Goal: Check status: Check status

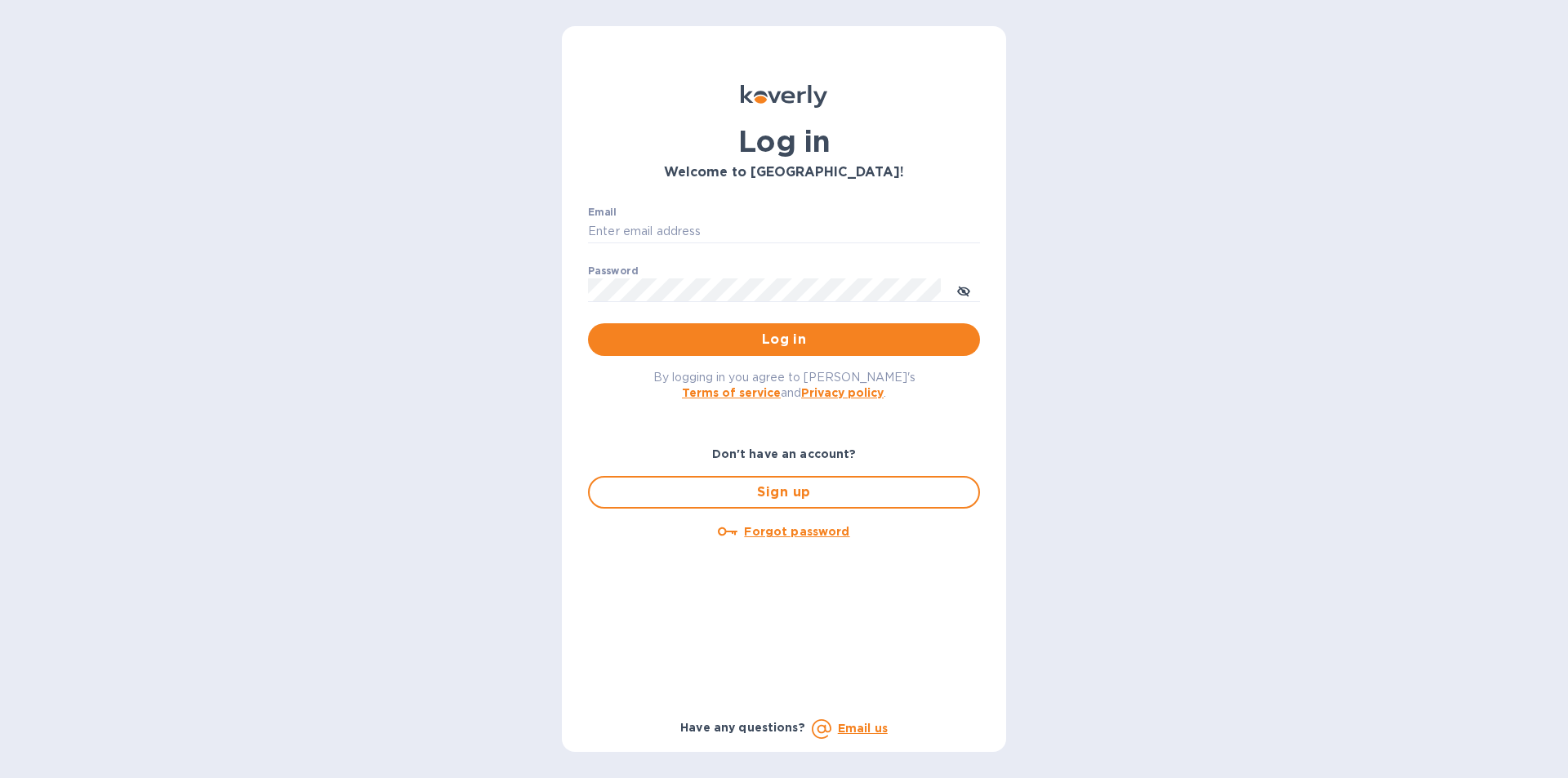
type input "[EMAIL_ADDRESS][DOMAIN_NAME]"
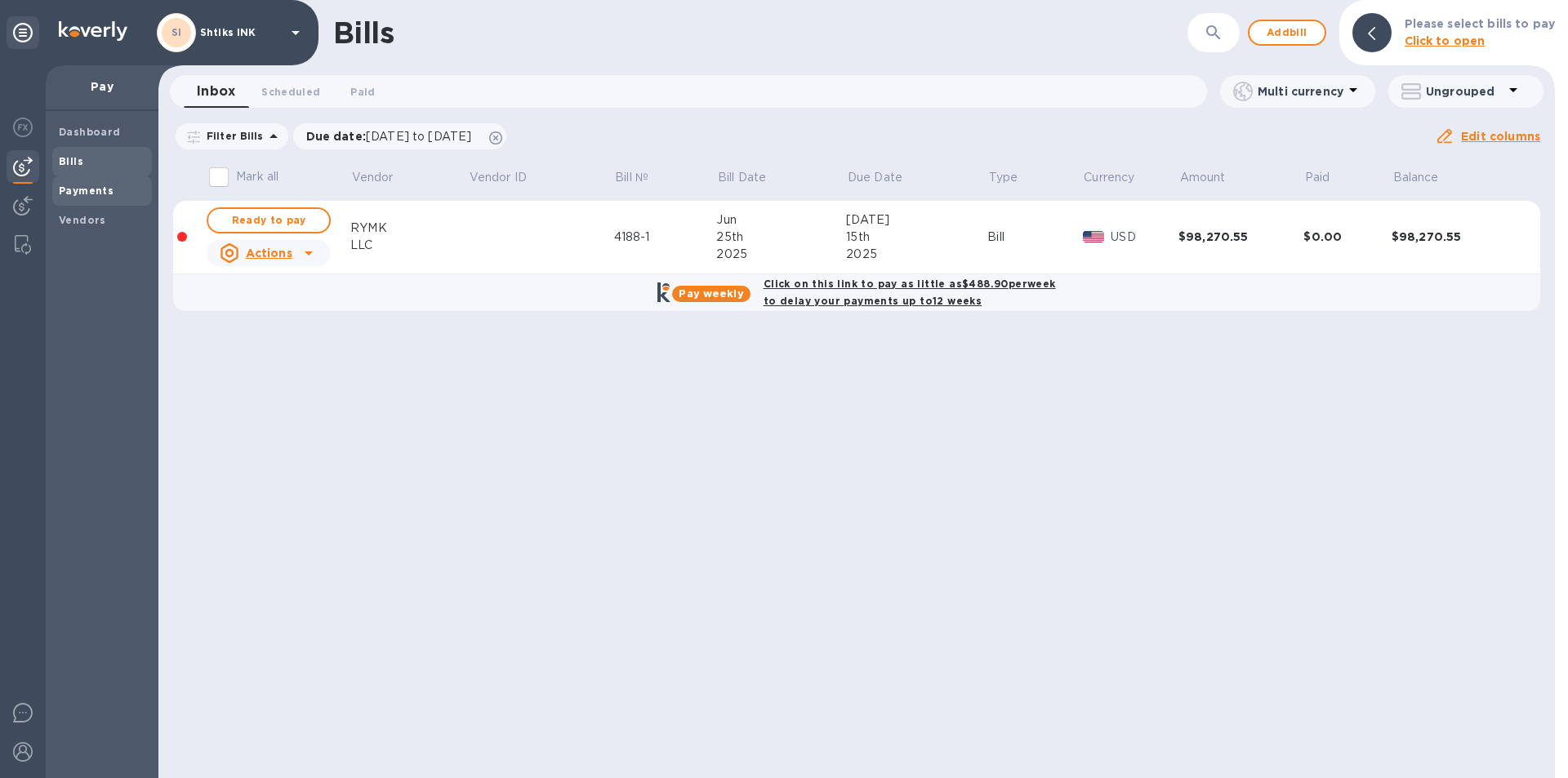
click at [86, 190] on b "Payments" at bounding box center [85, 191] width 54 height 12
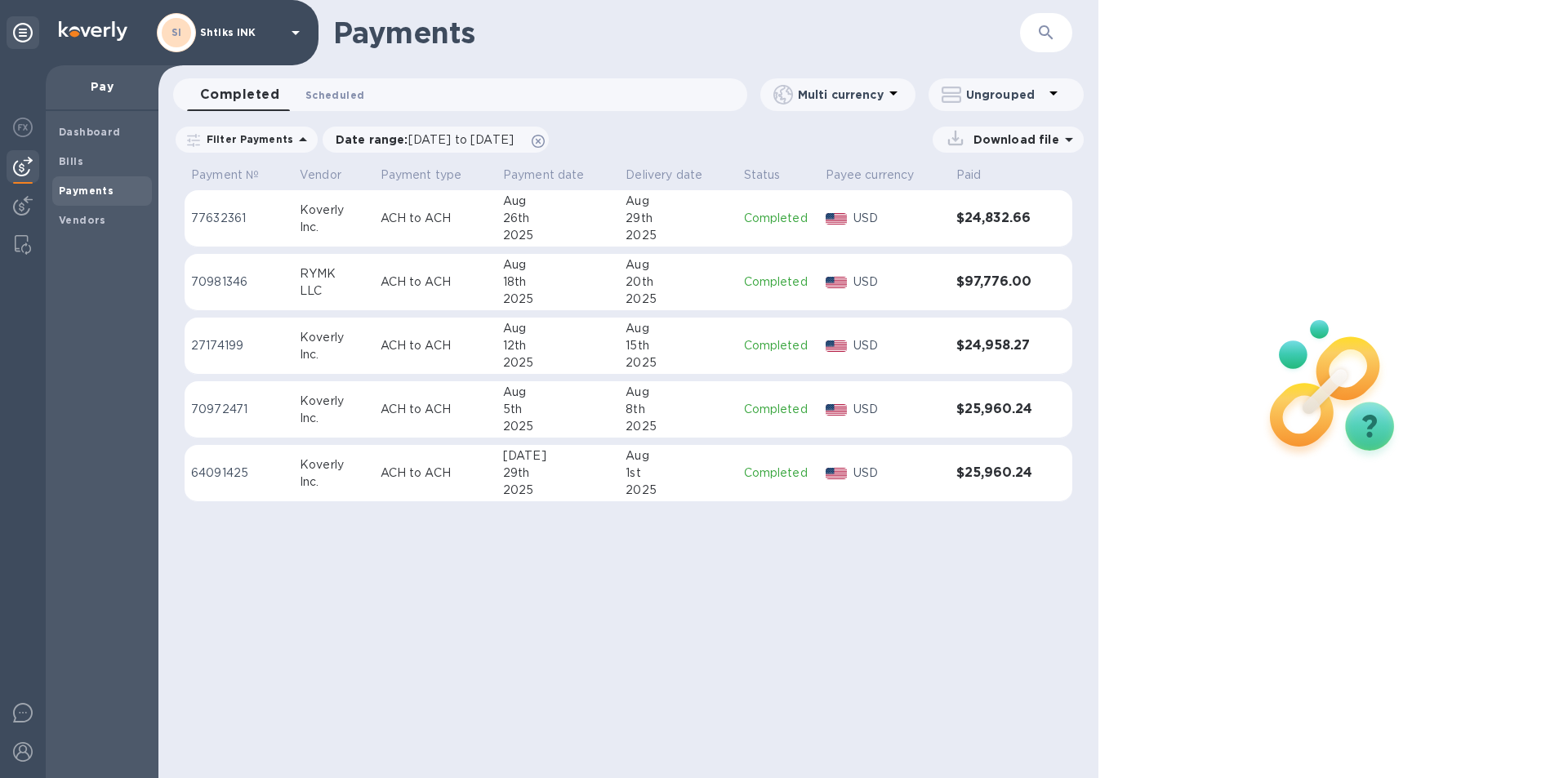
click at [321, 100] on span "Scheduled 0" at bounding box center [334, 95] width 58 height 17
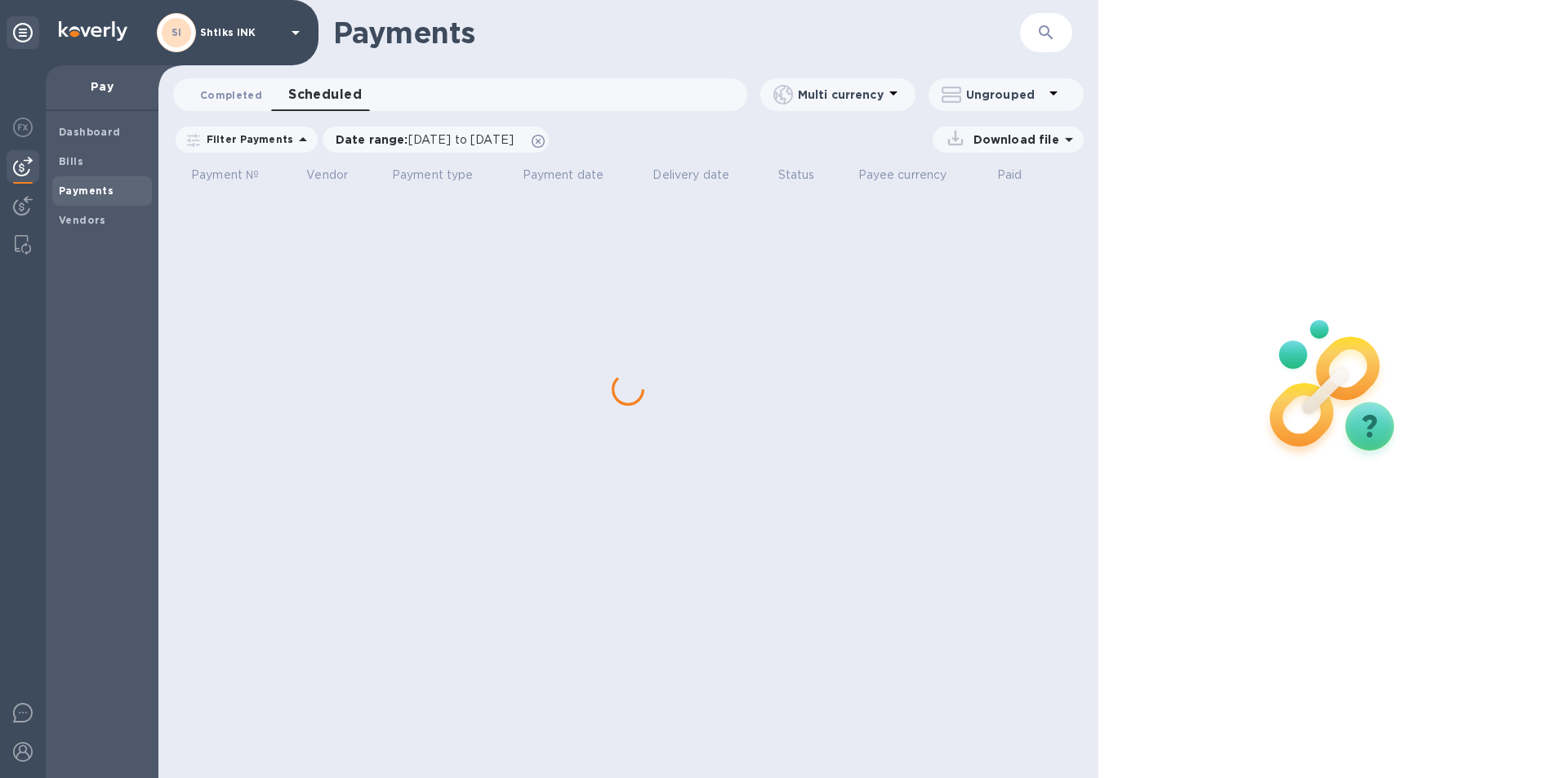
click at [256, 94] on span "Completed 0" at bounding box center [230, 95] width 62 height 17
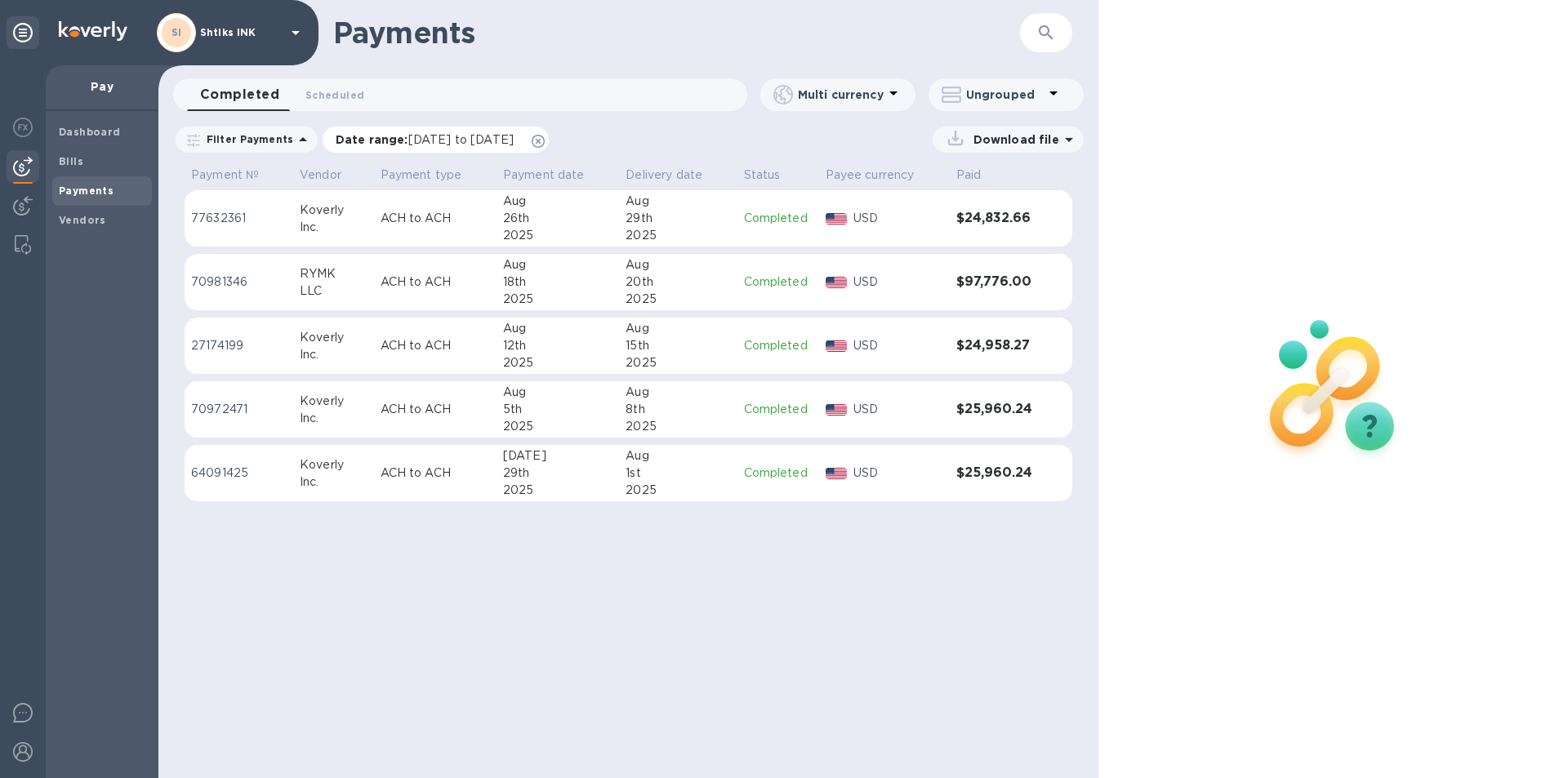
click at [507, 138] on span "[DATE] to [DATE]" at bounding box center [461, 139] width 106 height 13
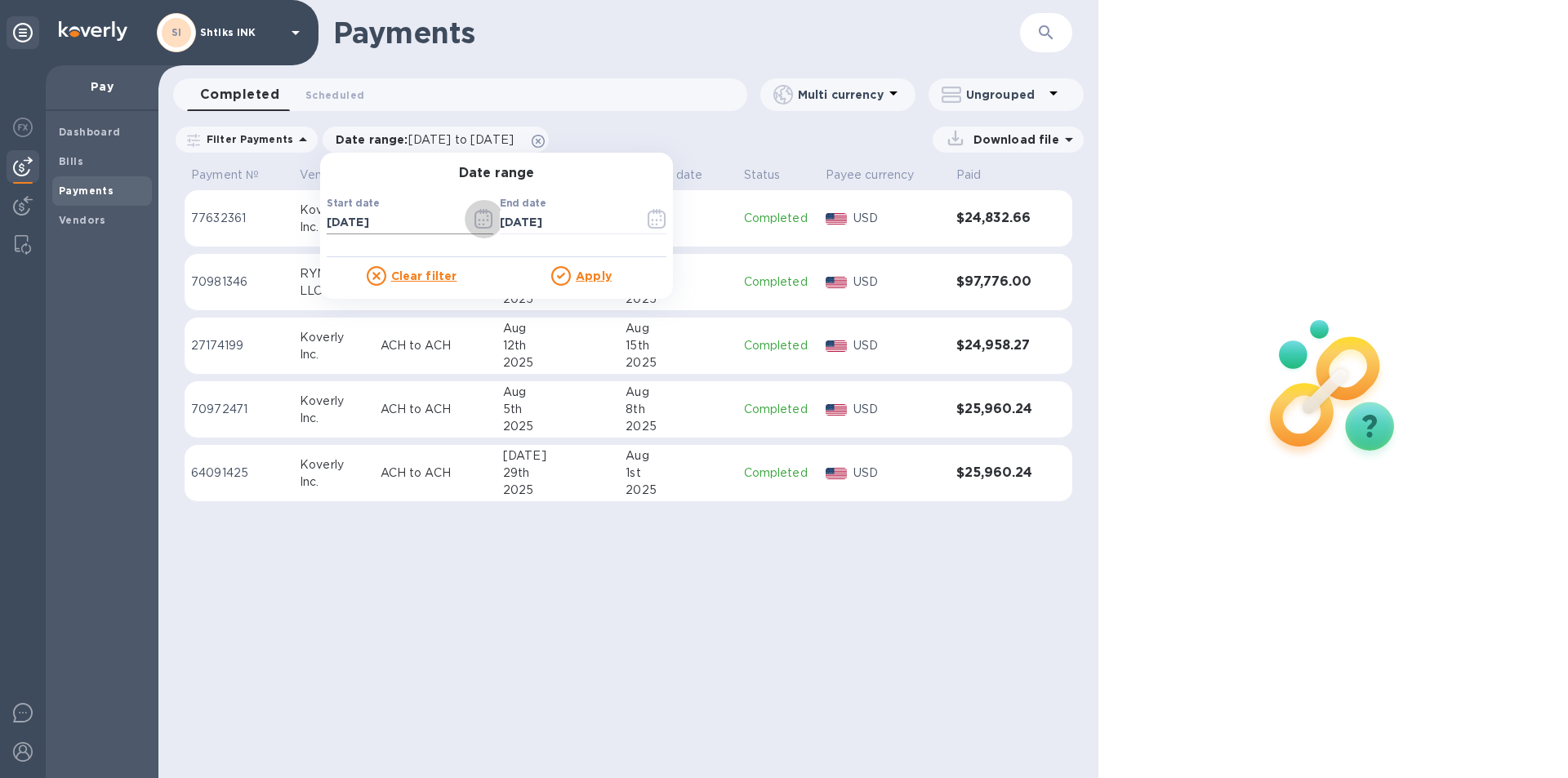
click at [482, 219] on icon "button" at bounding box center [483, 220] width 2 height 2
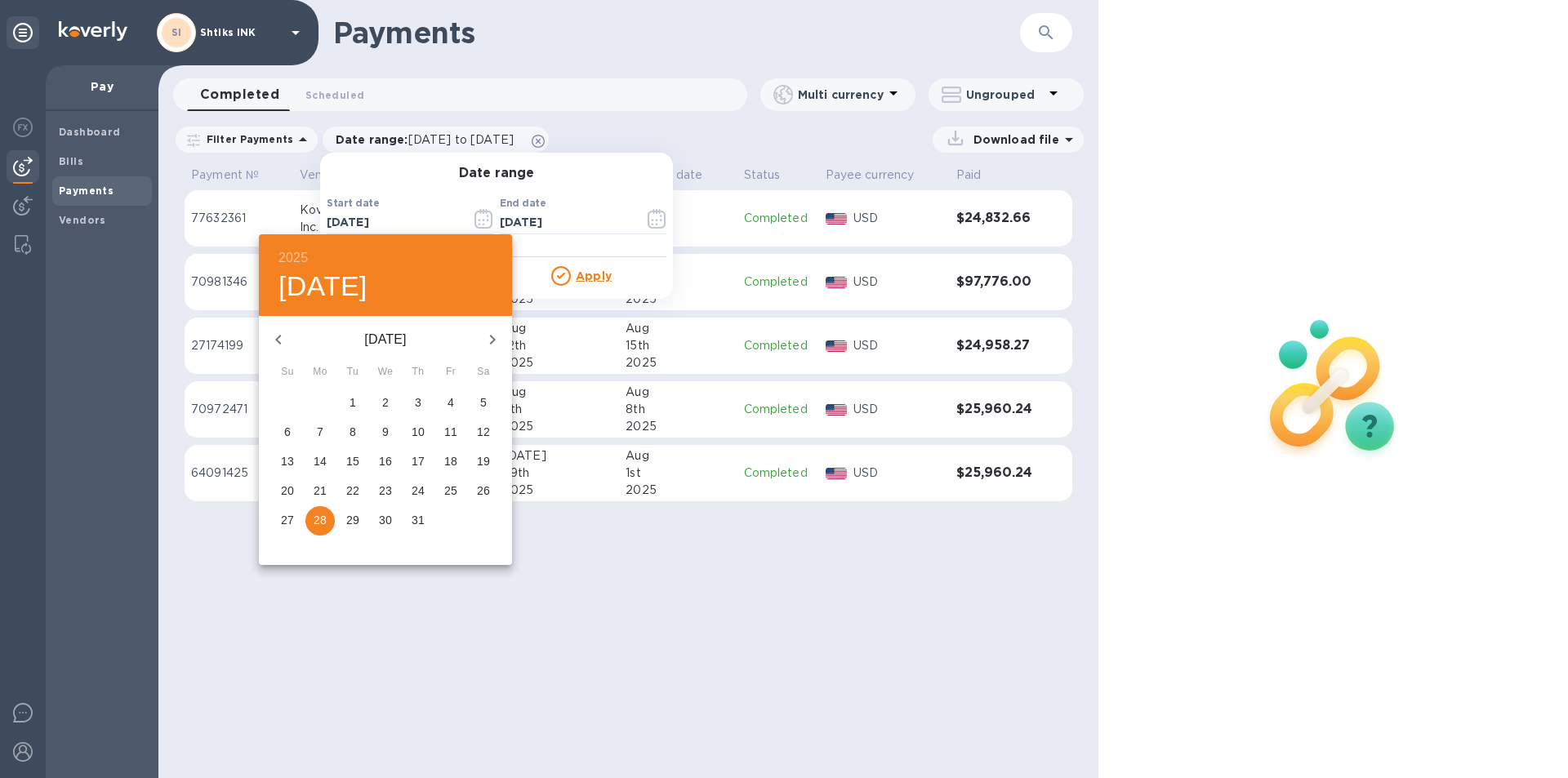
click at [420, 430] on p "10" at bounding box center [417, 432] width 13 height 17
type input "[DATE]"
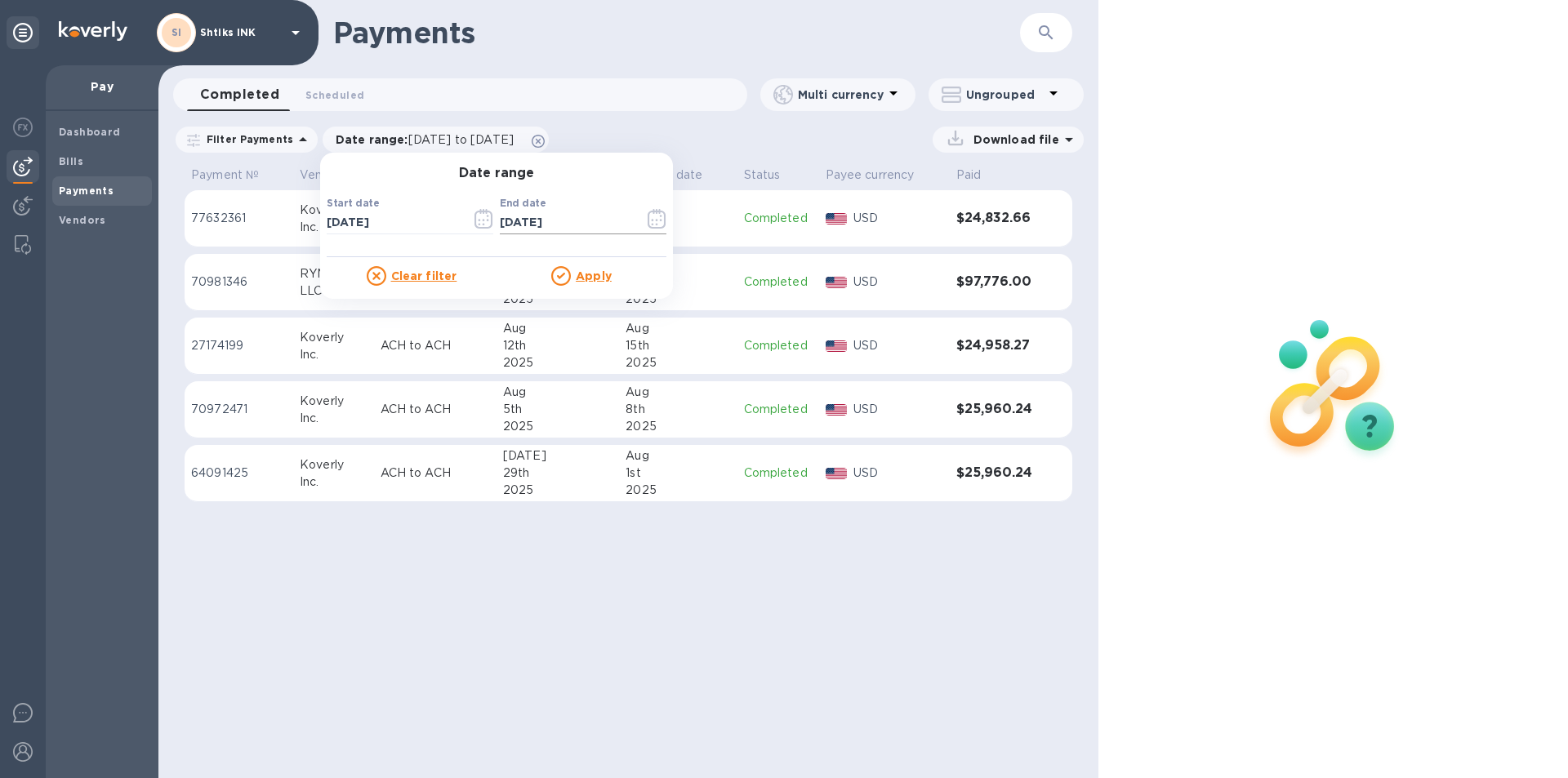
click at [650, 218] on icon "button" at bounding box center [656, 218] width 19 height 20
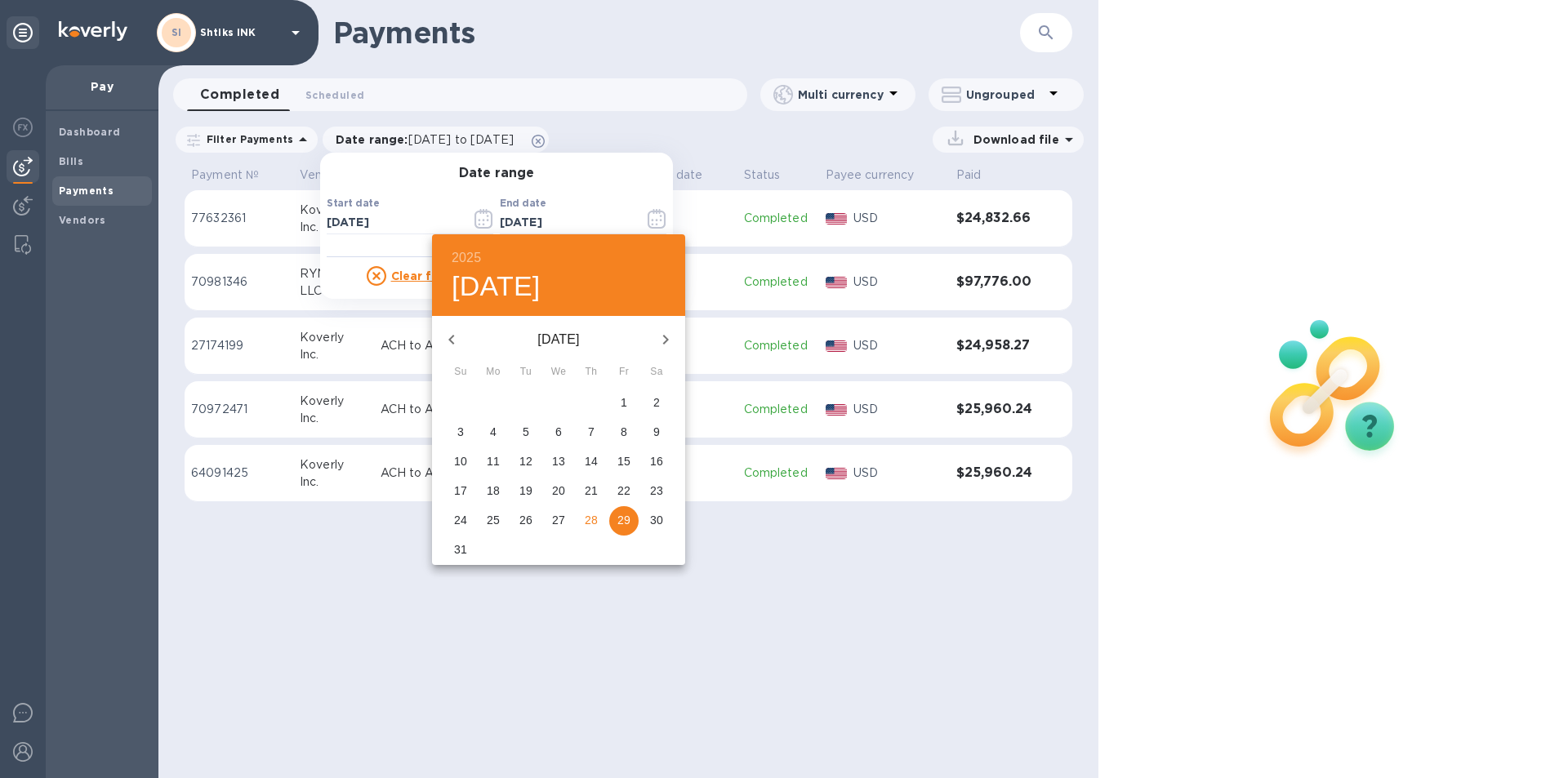
click at [627, 460] on p "15" at bounding box center [624, 461] width 13 height 17
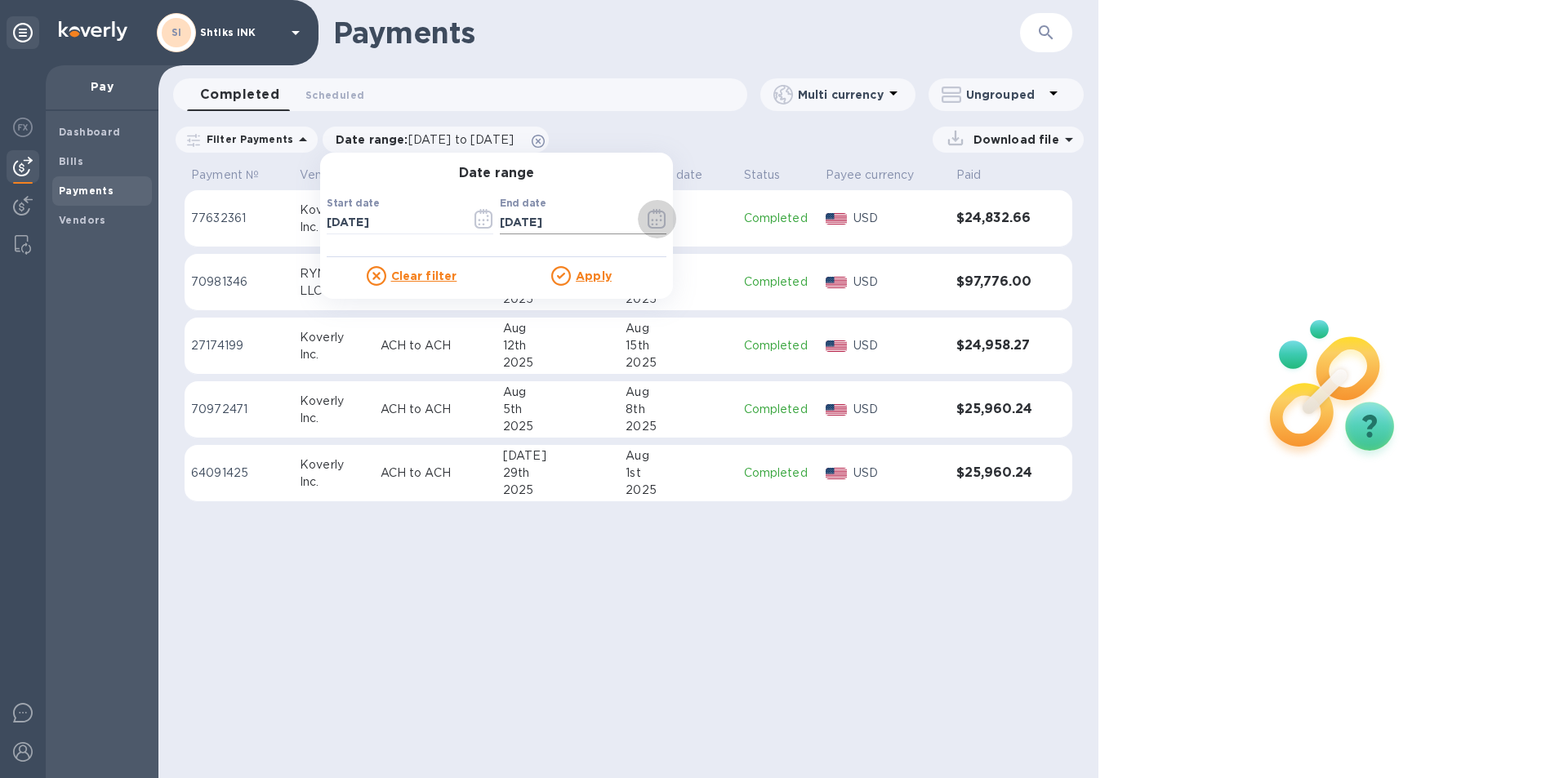
click at [648, 223] on icon "button" at bounding box center [656, 218] width 19 height 20
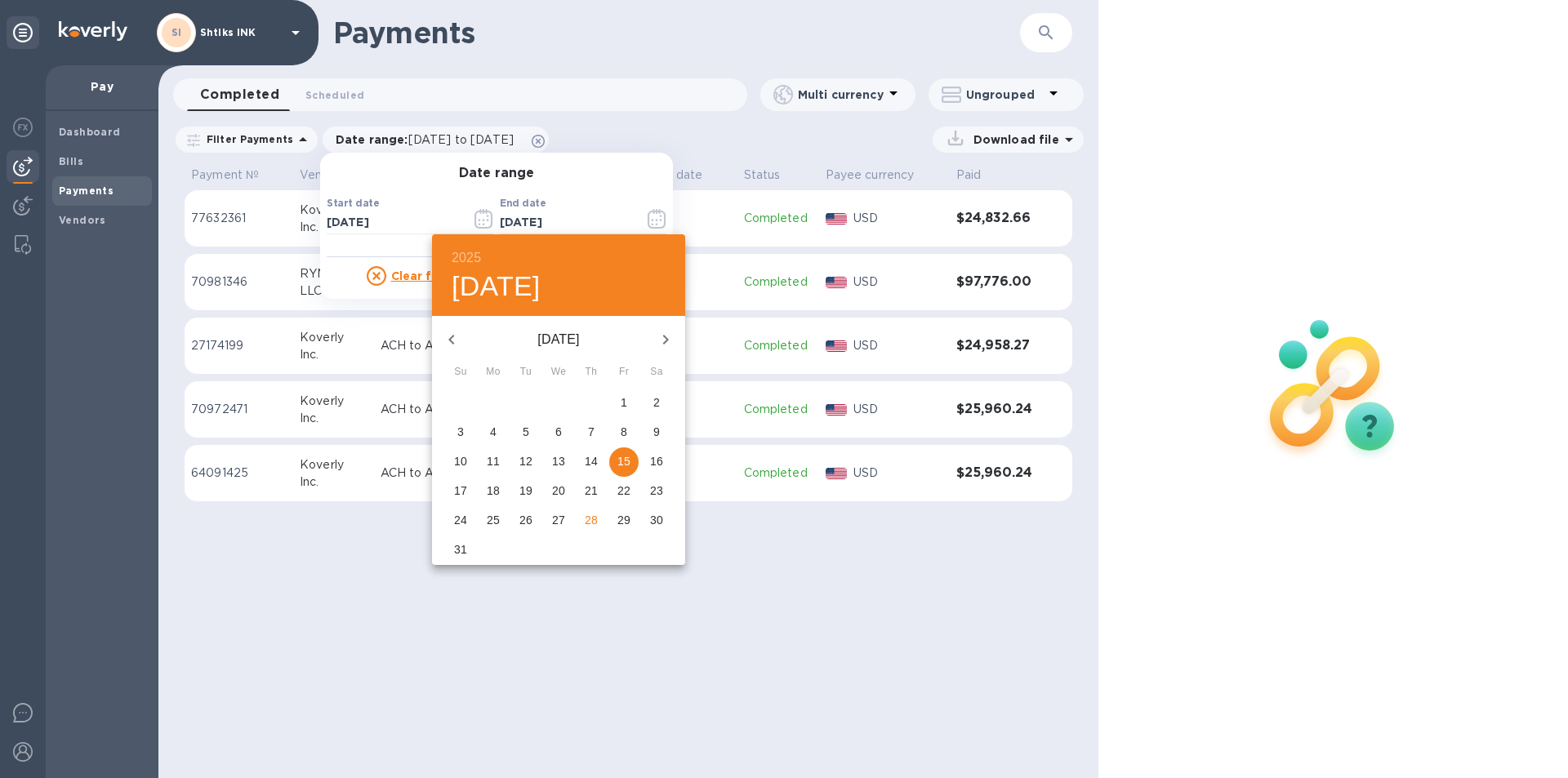
click at [454, 340] on icon "button" at bounding box center [452, 340] width 20 height 20
click at [557, 458] on p "16" at bounding box center [558, 461] width 13 height 17
type input "[DATE]"
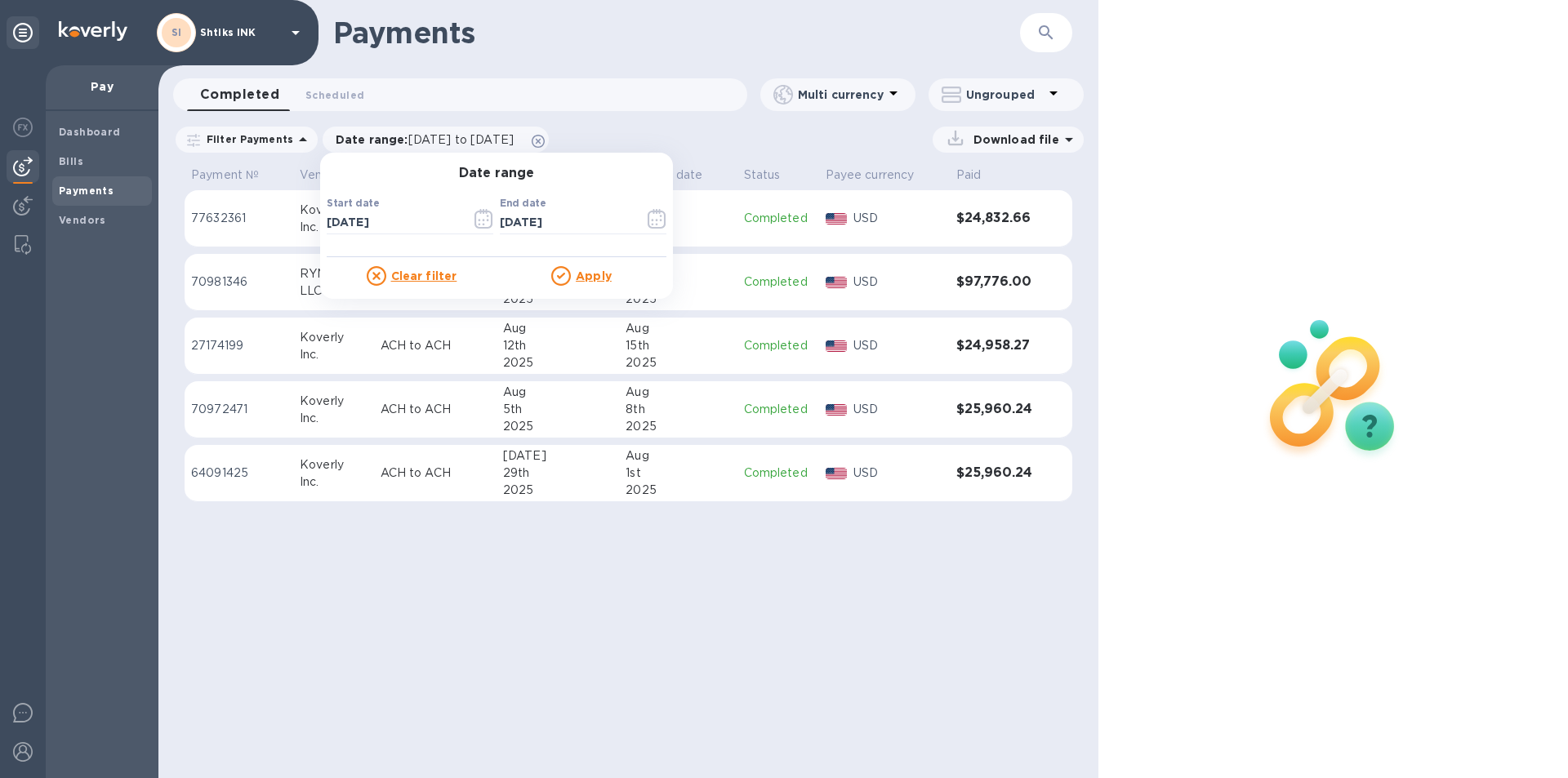
click at [580, 278] on u "Apply" at bounding box center [593, 276] width 36 height 13
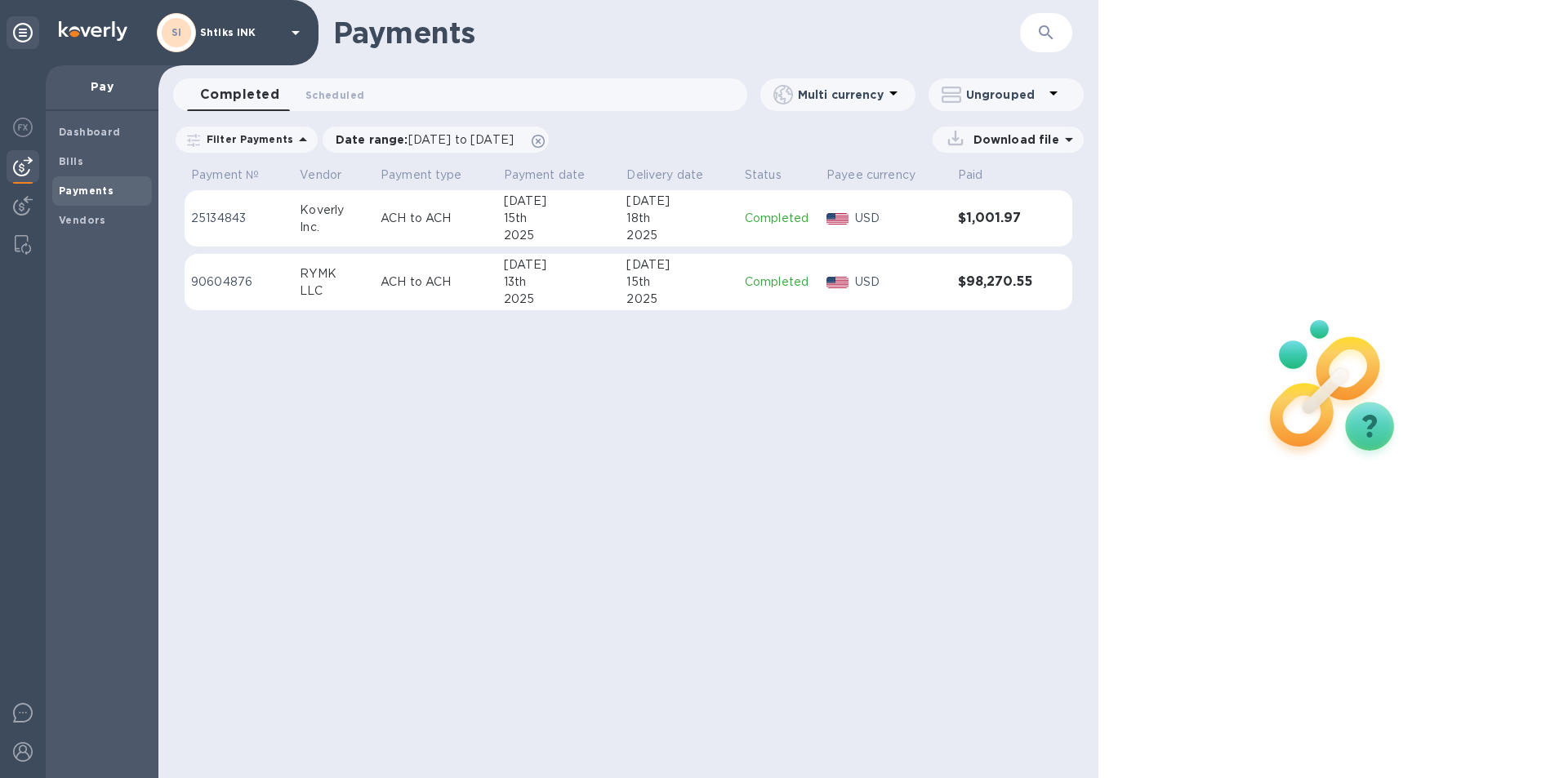
click at [432, 287] on p "ACH to ACH" at bounding box center [436, 282] width 111 height 17
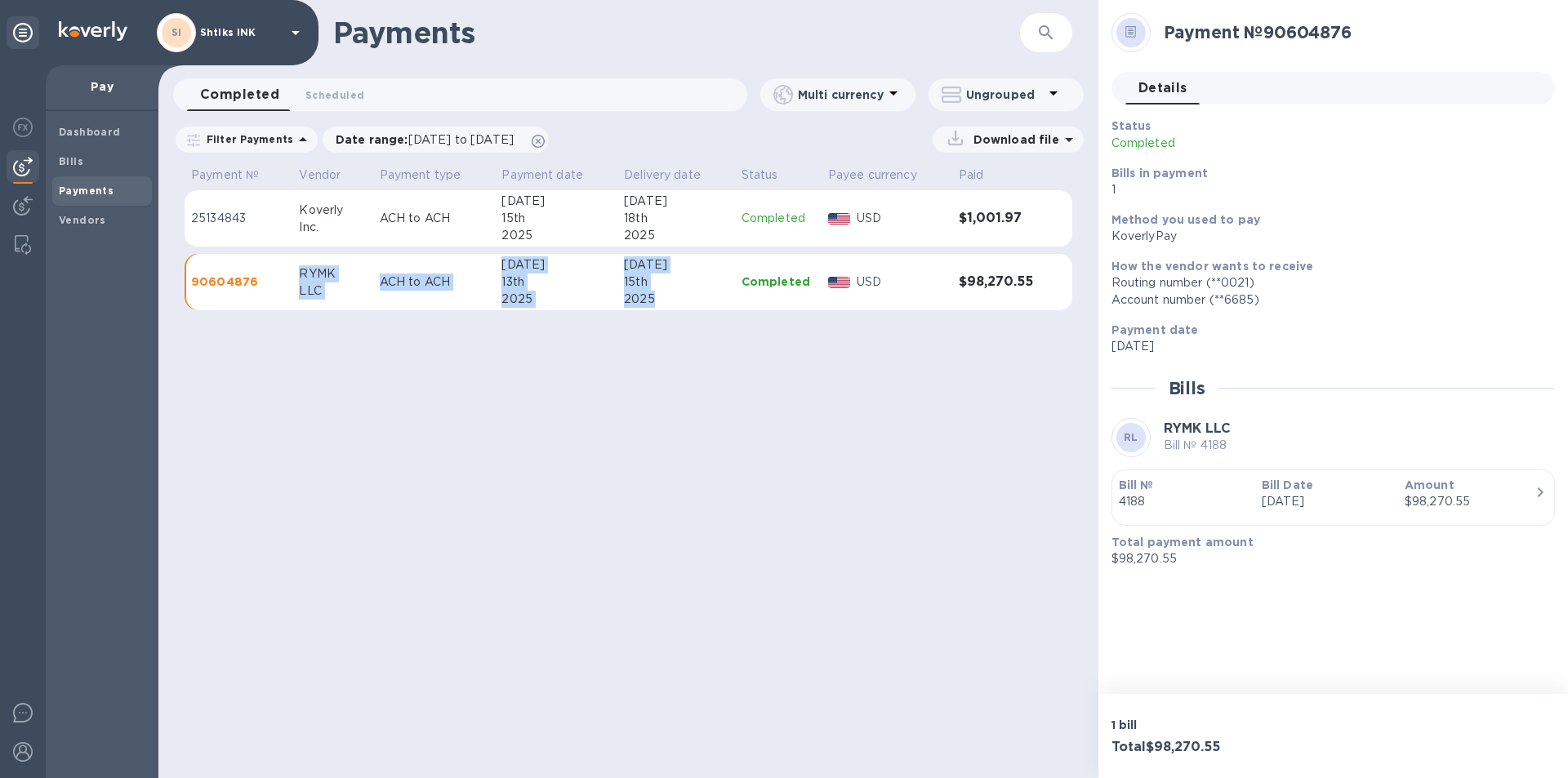
drag, startPoint x: 286, startPoint y: 267, endPoint x: 675, endPoint y: 301, distance: 390.5
click at [675, 301] on tr "90604876 RYMK LLC ACH to ACH [DATE] [DATE] Completed USD $98,270.55" at bounding box center [629, 283] width 888 height 57
click at [669, 276] on div "15th" at bounding box center [676, 282] width 105 height 17
